Goal: Consume media (video, audio)

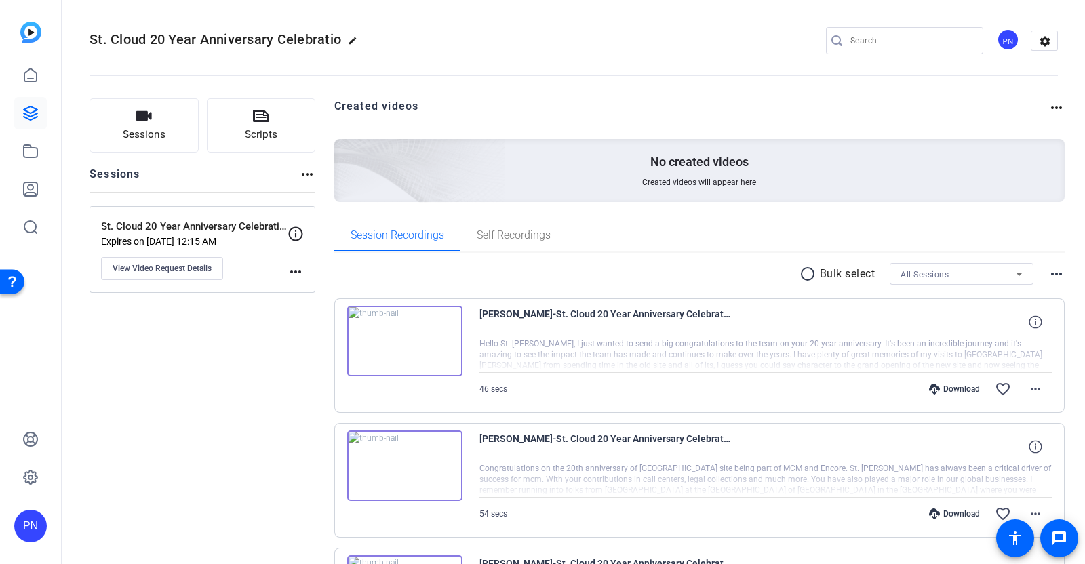
click at [405, 337] on img at bounding box center [404, 341] width 115 height 70
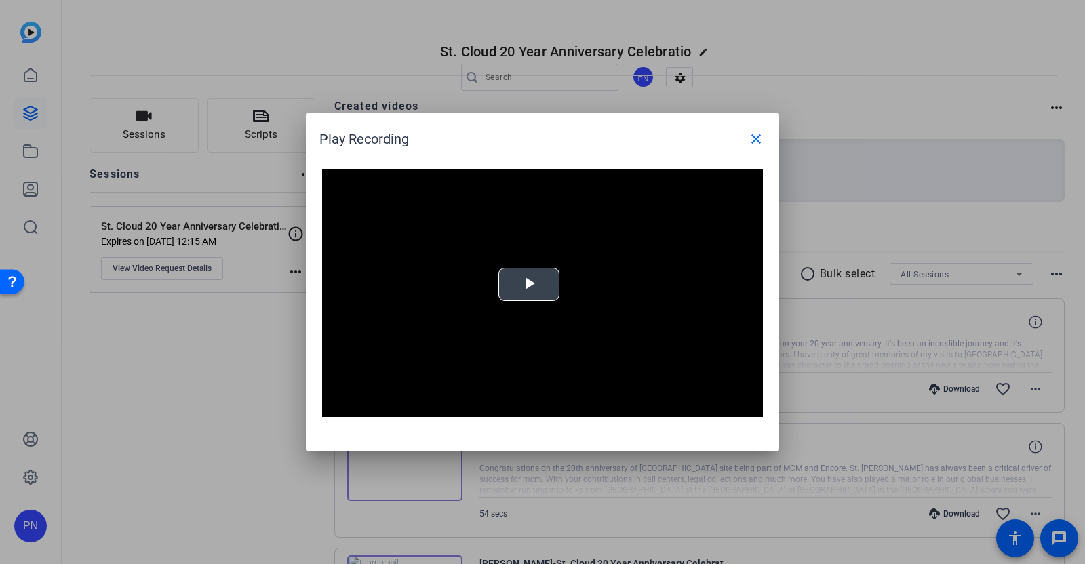
click at [529, 285] on span "Video Player" at bounding box center [529, 285] width 0 height 0
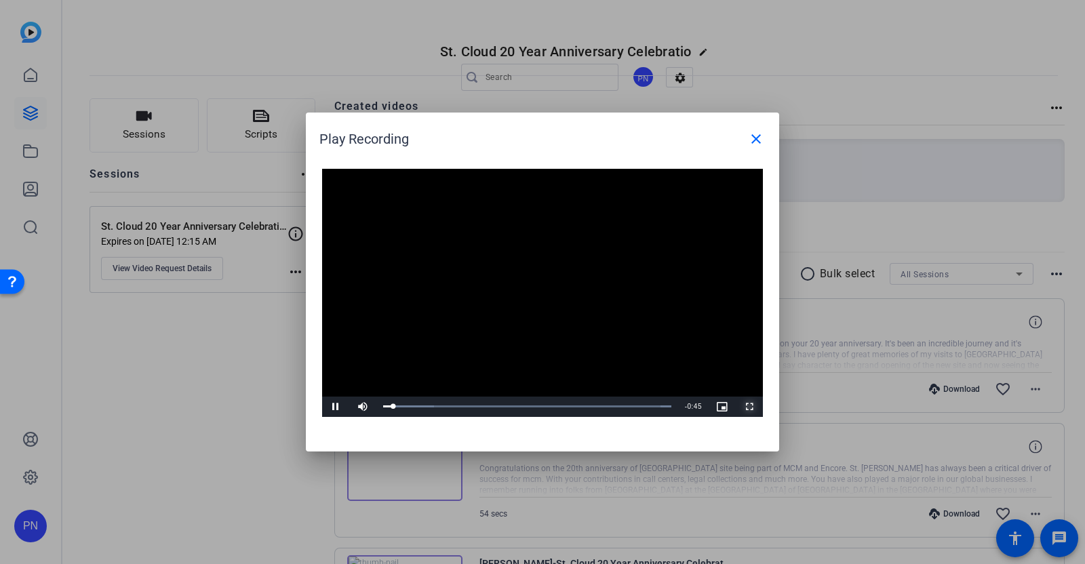
click at [754, 407] on span "Video Player" at bounding box center [748, 407] width 27 height 0
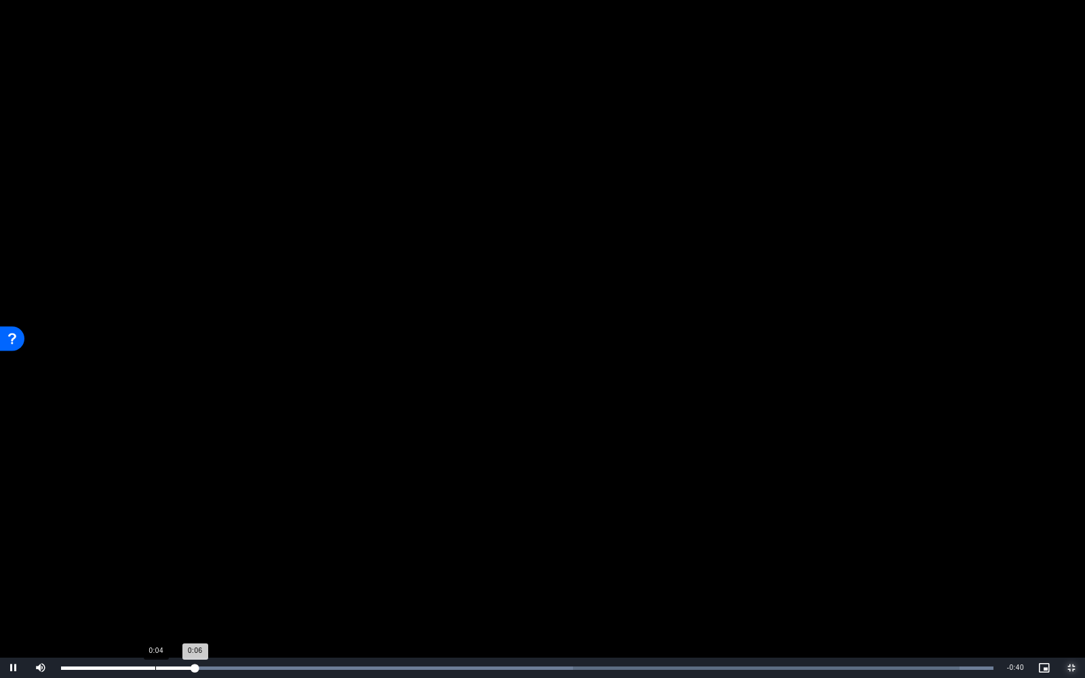
click at [155, 563] on div "0:04" at bounding box center [155, 667] width 1 height 3
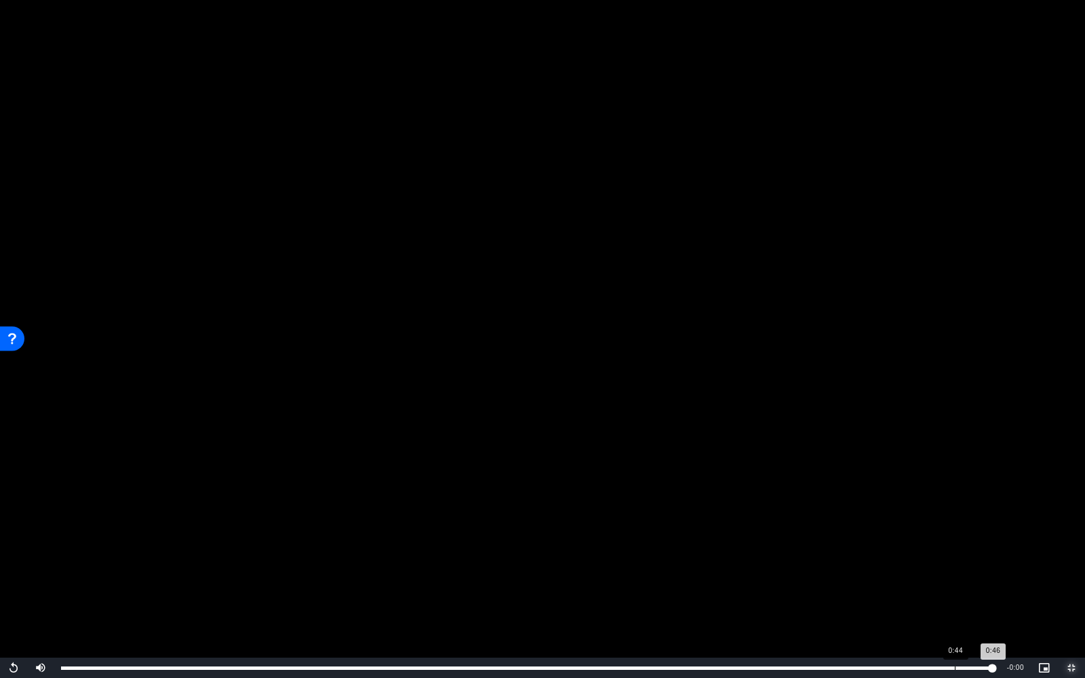
click at [954, 563] on div "Loaded : 100.00% 0:44 0:46" at bounding box center [527, 668] width 946 height 20
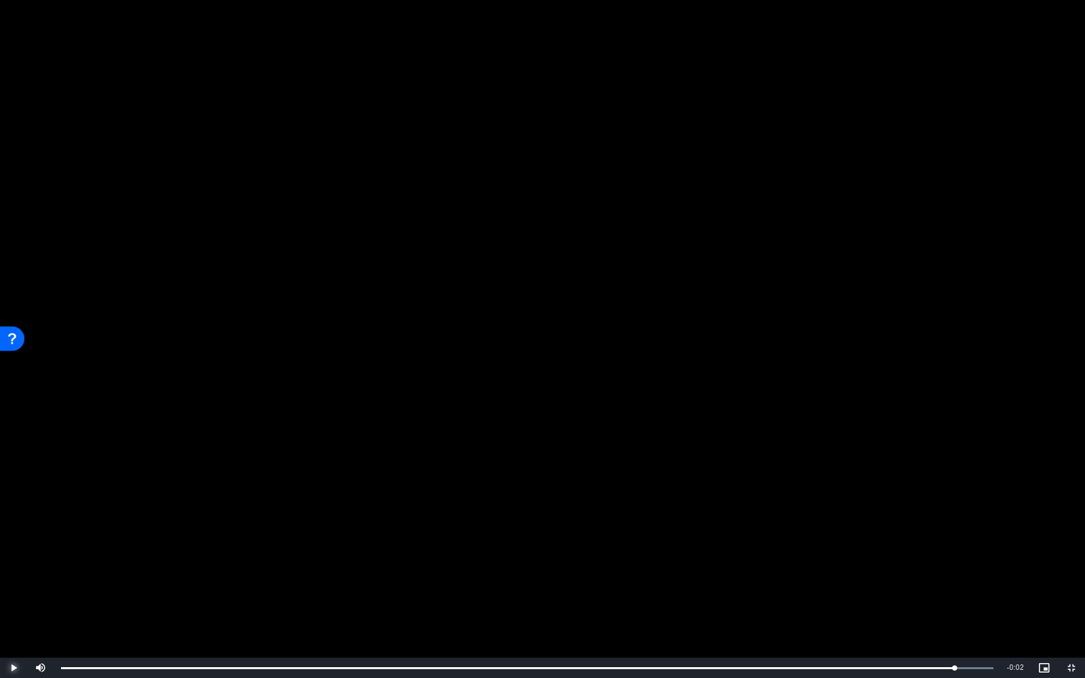
click at [17, 563] on span "Video Player" at bounding box center [13, 668] width 27 height 0
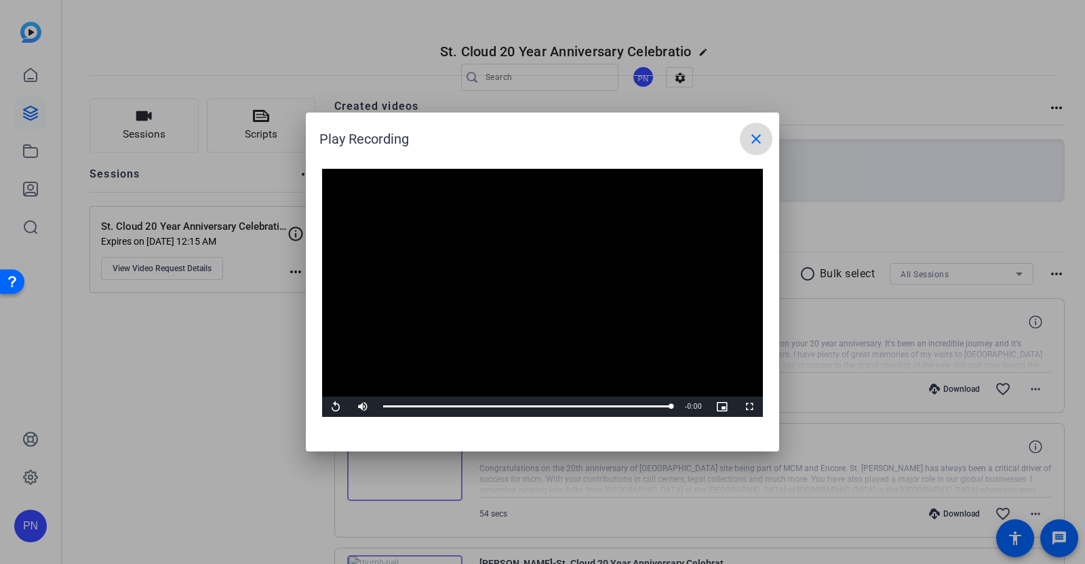
click at [759, 143] on mat-icon "close" at bounding box center [756, 139] width 16 height 16
